Goal: Information Seeking & Learning: Learn about a topic

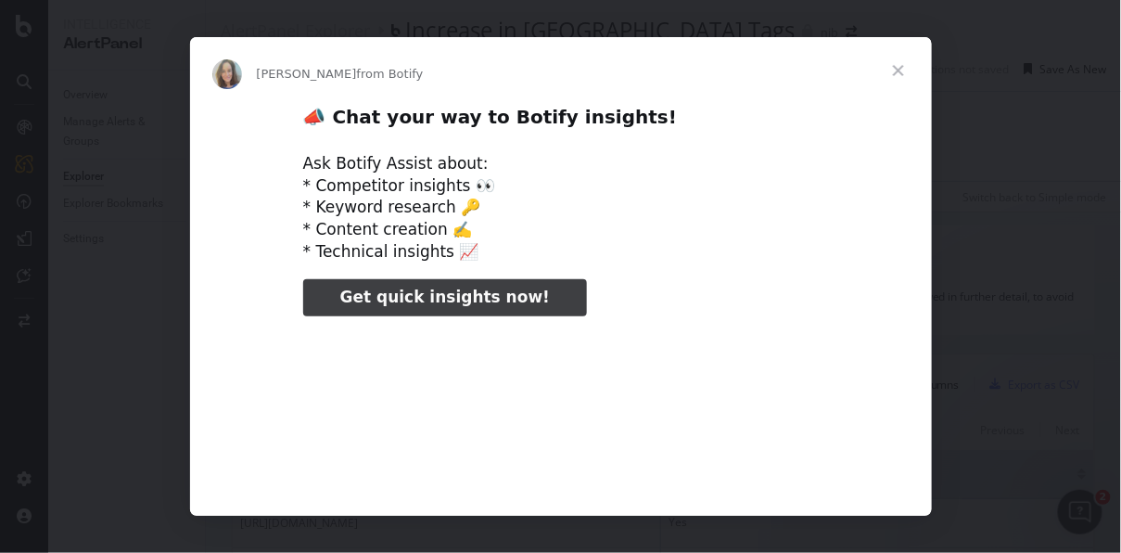
type input "3296666"
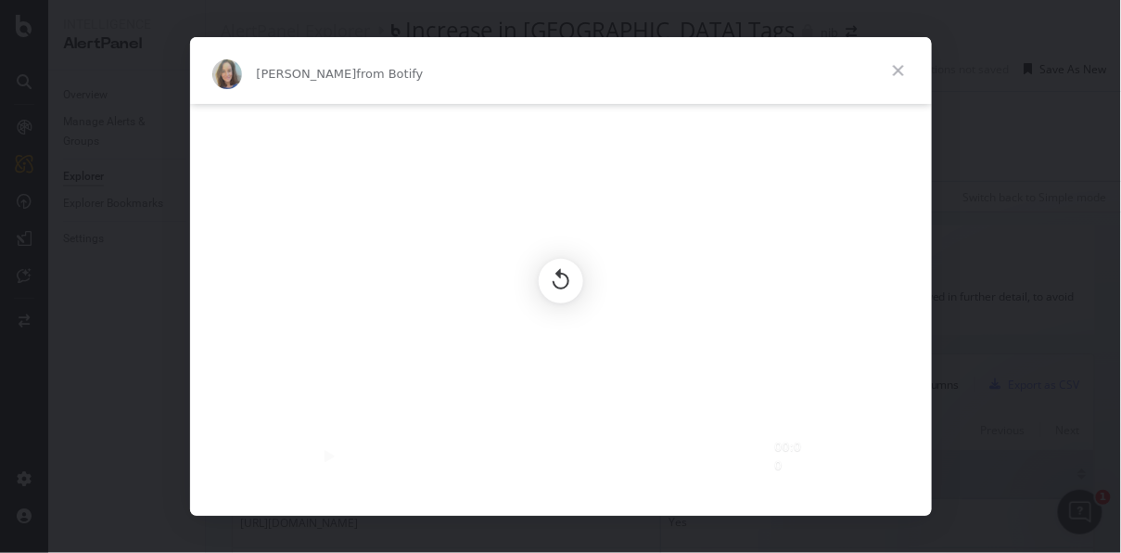
click at [897, 60] on span "Close" at bounding box center [898, 70] width 67 height 67
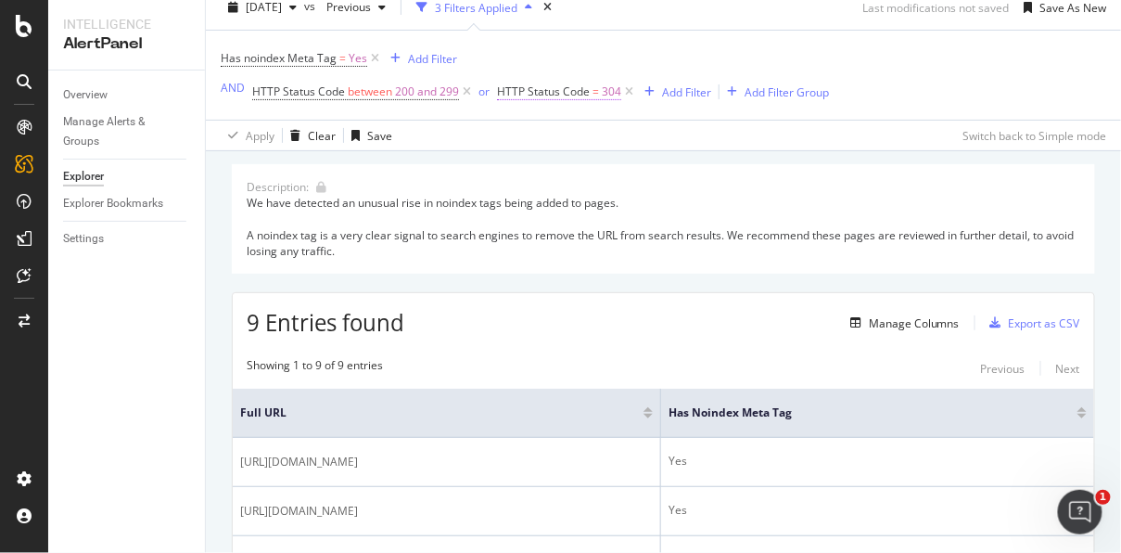
scroll to position [0, 0]
